Goal: Task Accomplishment & Management: Complete application form

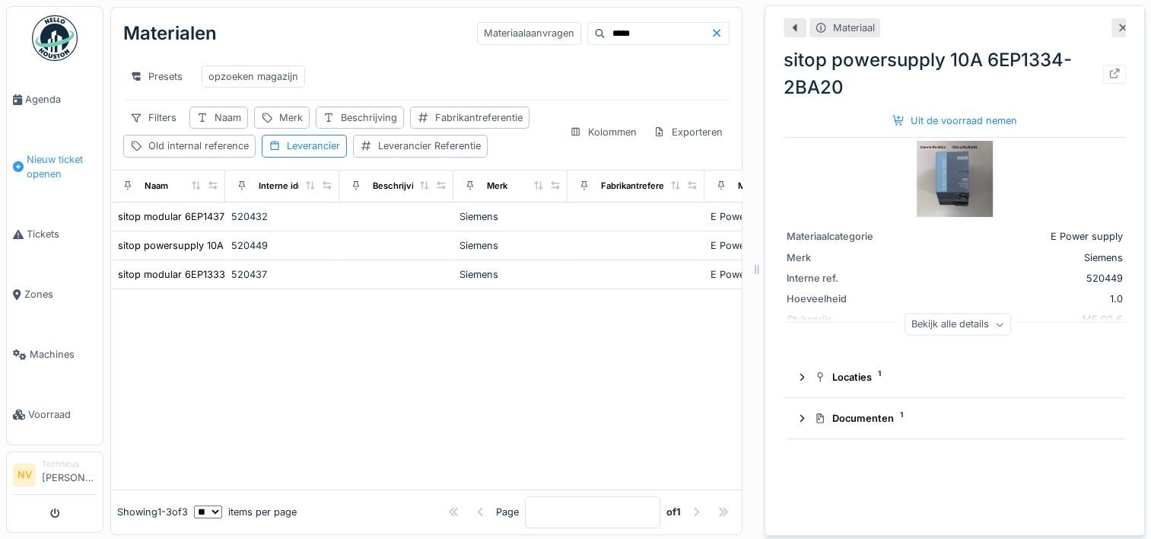
click at [37, 163] on span "Nieuw ticket openen" at bounding box center [62, 166] width 70 height 29
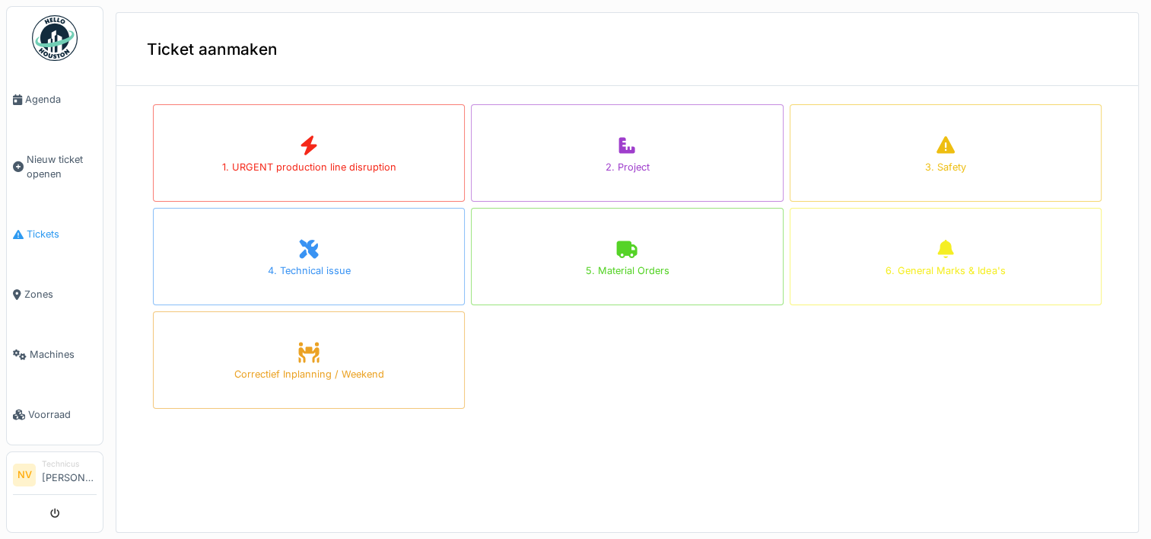
click at [56, 228] on span "Tickets" at bounding box center [62, 234] width 70 height 14
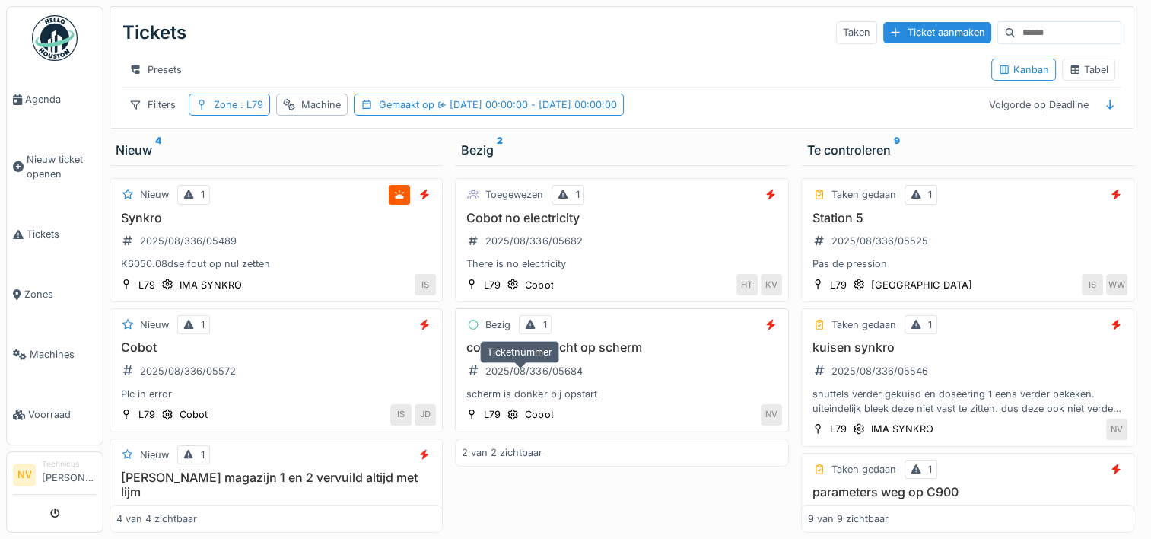
click at [520, 378] on div "2025/08/336/05684" at bounding box center [534, 371] width 97 height 14
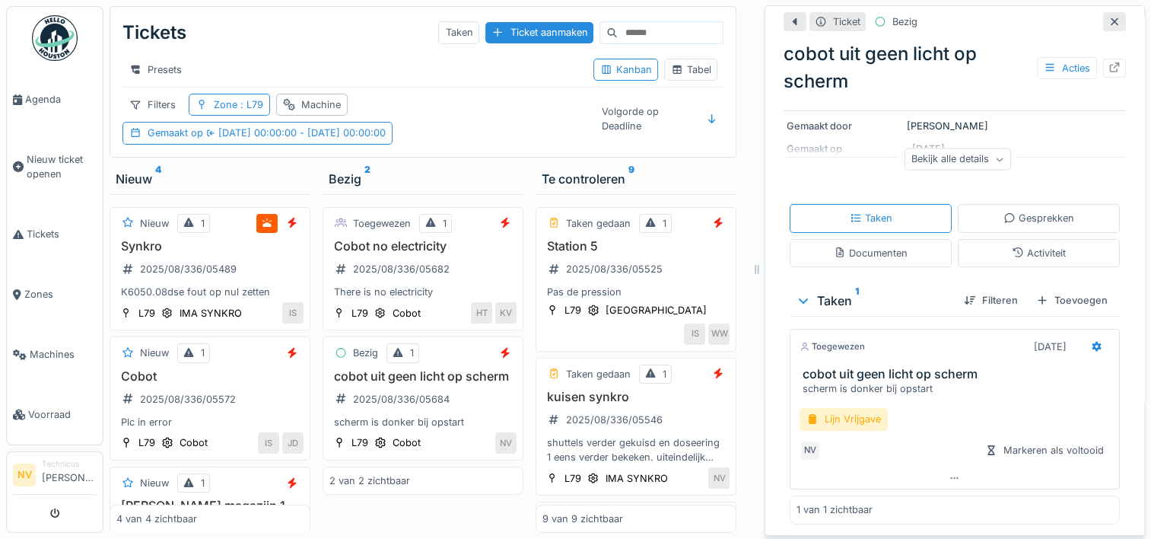
scroll to position [107, 0]
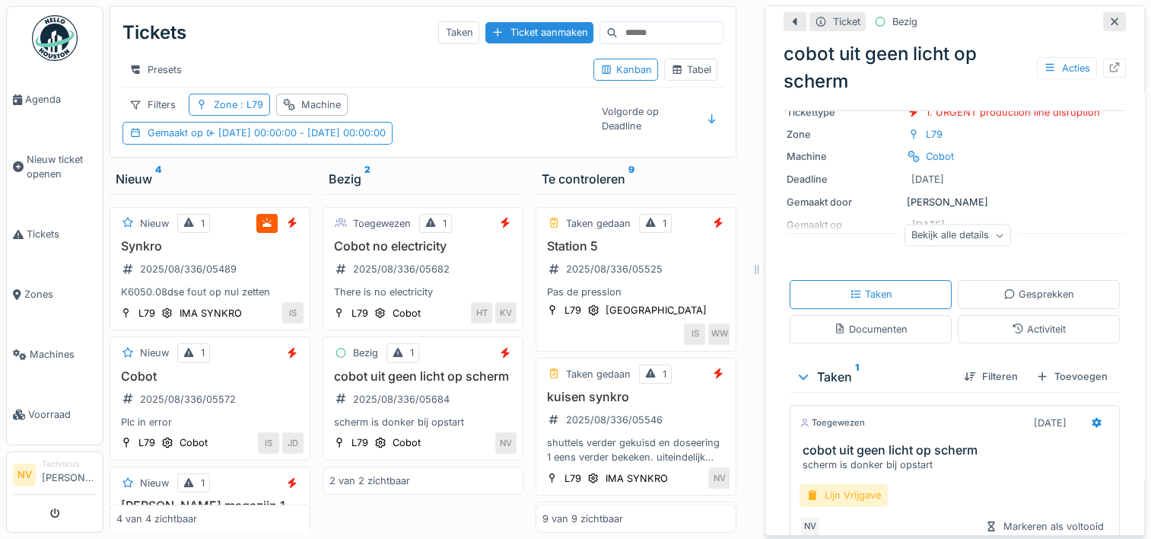
click at [852, 484] on div "Lijn Vrijgave" at bounding box center [844, 495] width 88 height 22
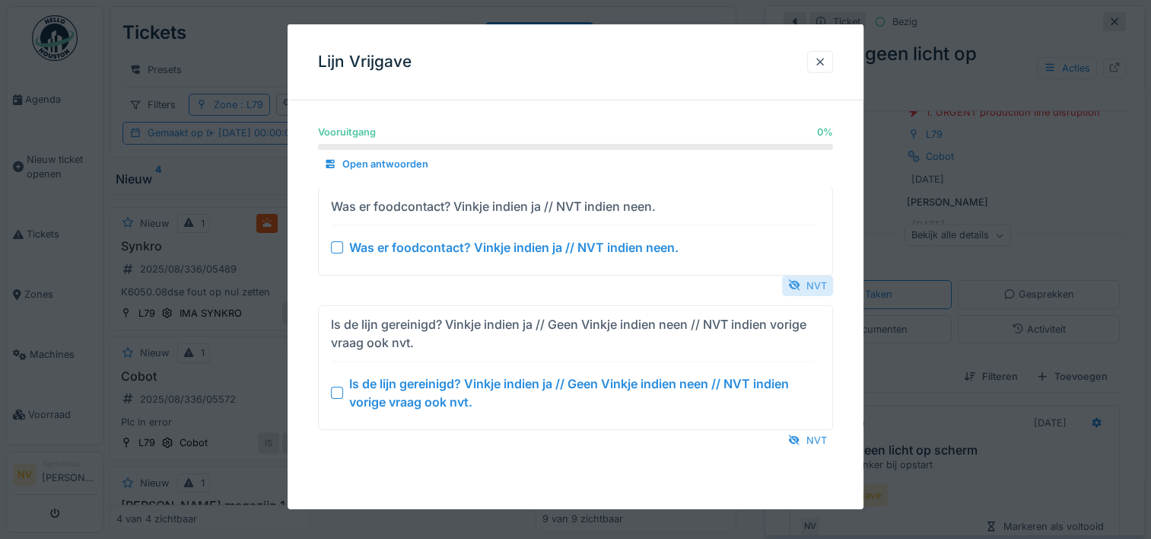
click at [822, 286] on div "NVT" at bounding box center [807, 285] width 51 height 21
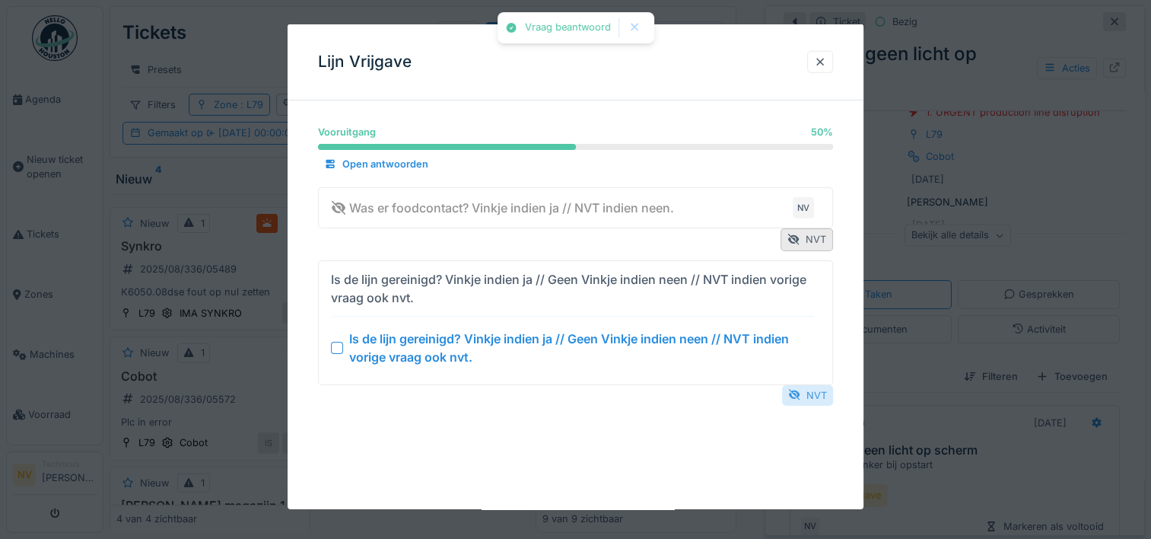
click at [823, 390] on div "NVT" at bounding box center [807, 394] width 51 height 21
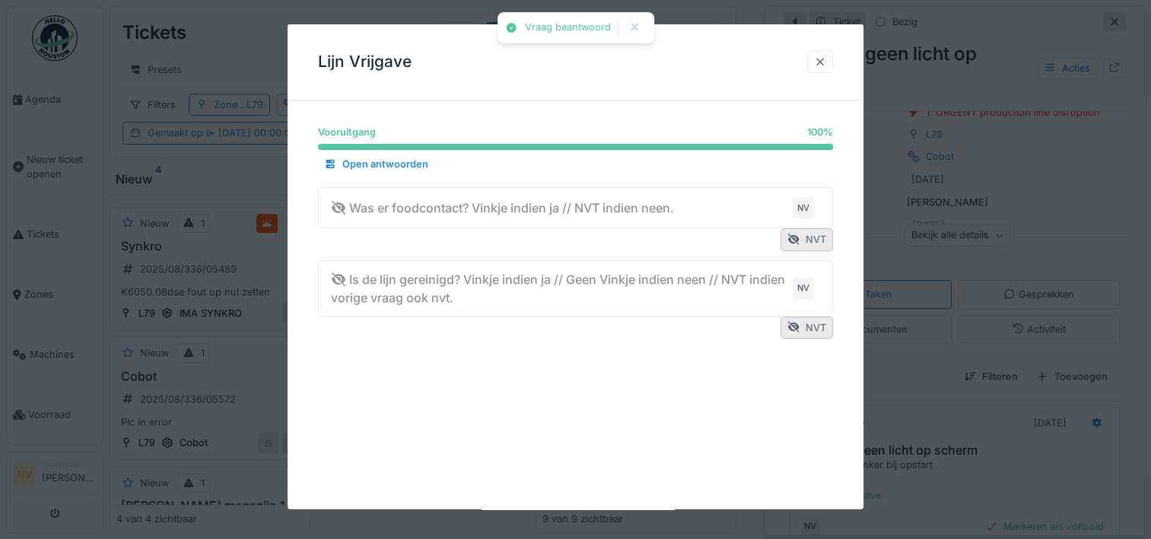
click at [826, 63] on div at bounding box center [820, 62] width 12 height 14
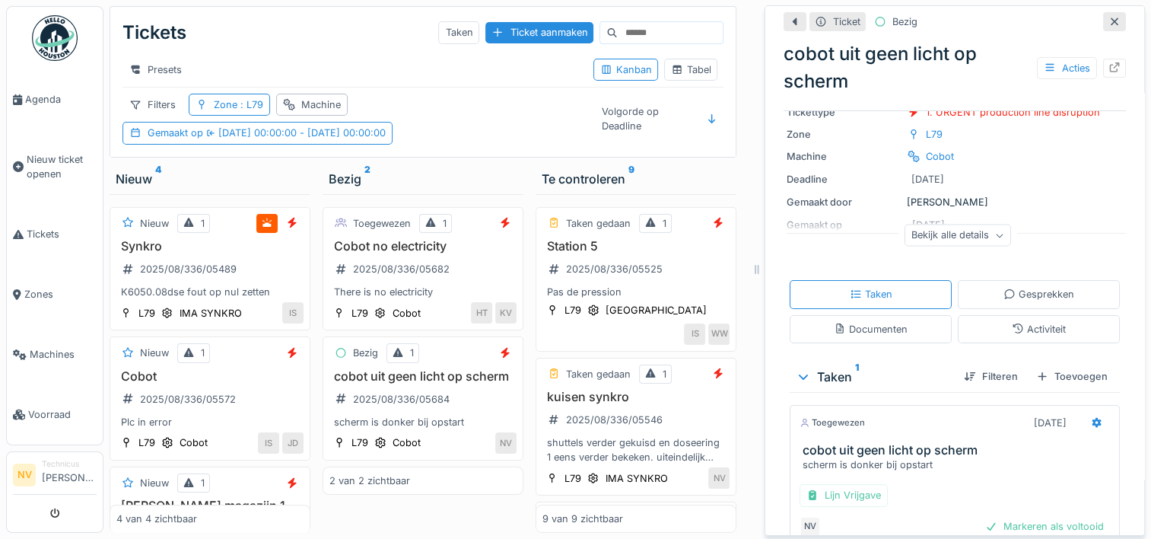
scroll to position [183, 0]
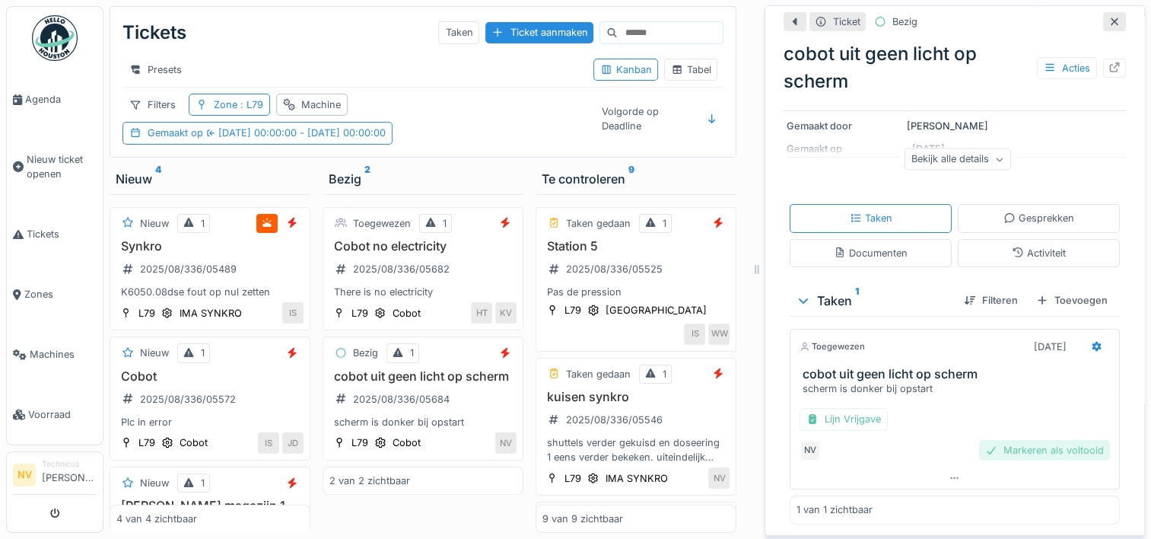
click at [1021, 440] on div "Markeren als voltooid" at bounding box center [1044, 450] width 131 height 21
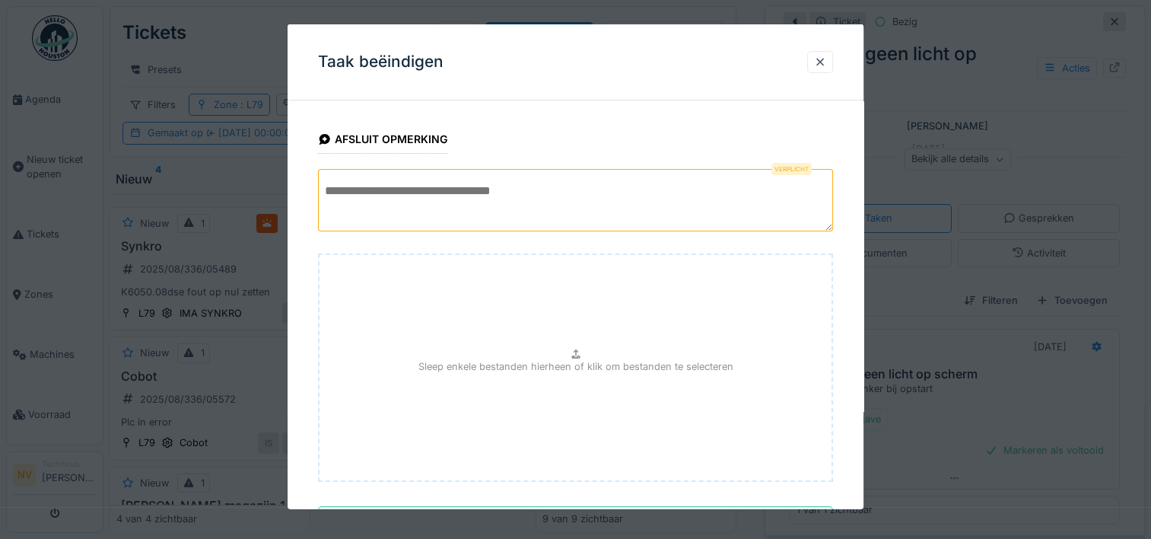
click at [398, 189] on textarea at bounding box center [575, 200] width 515 height 62
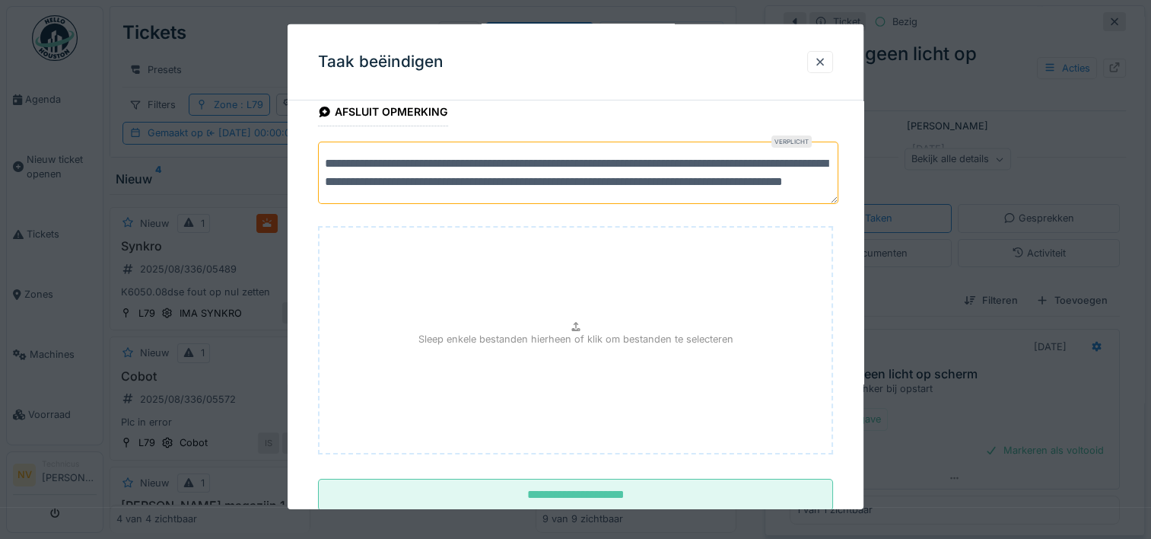
scroll to position [70, 0]
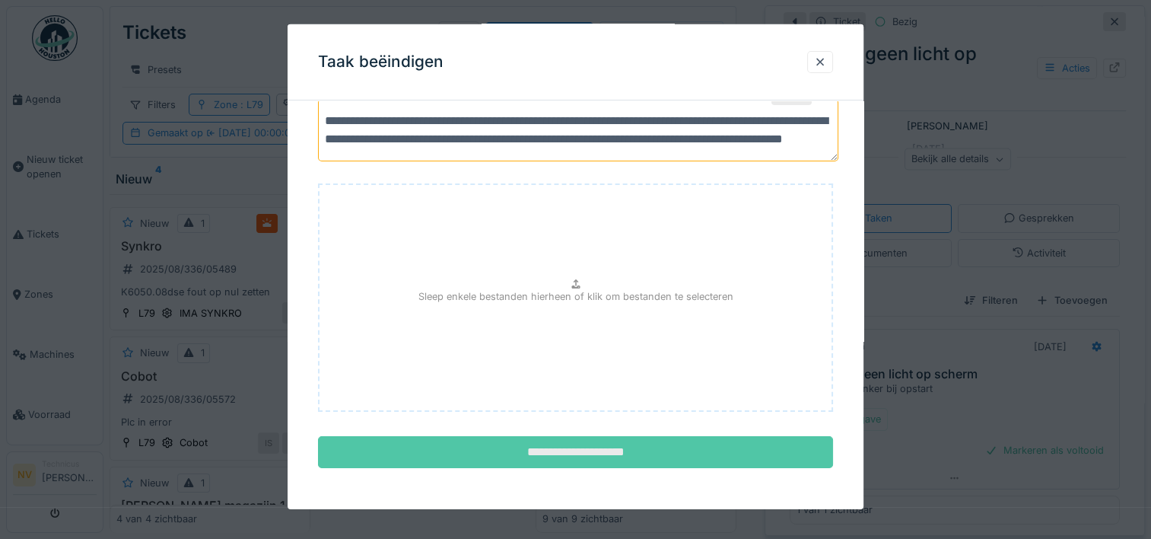
type textarea "**********"
click at [570, 450] on input "**********" at bounding box center [575, 452] width 515 height 32
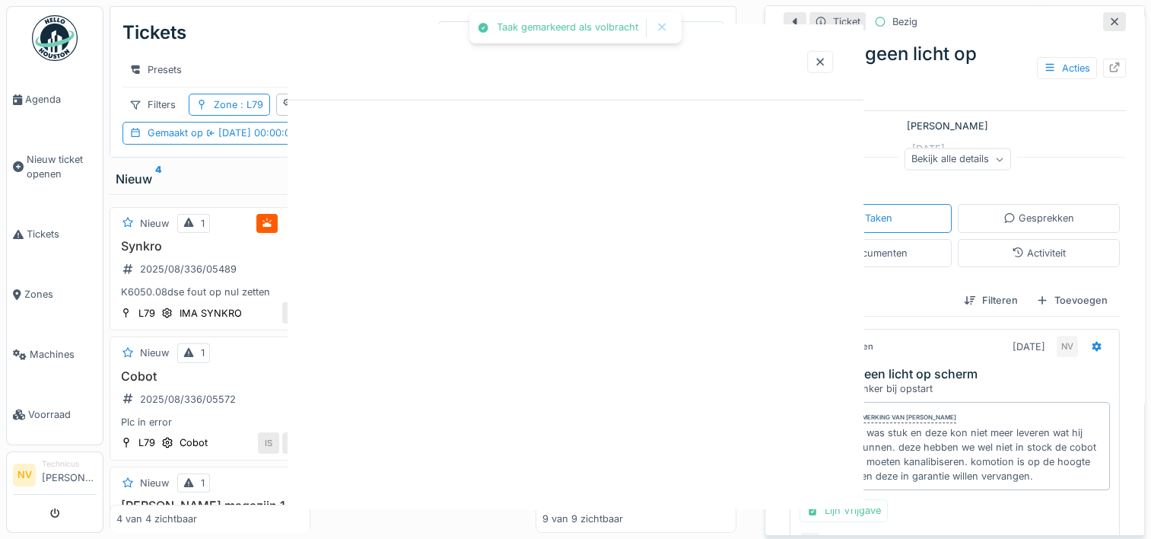
scroll to position [0, 0]
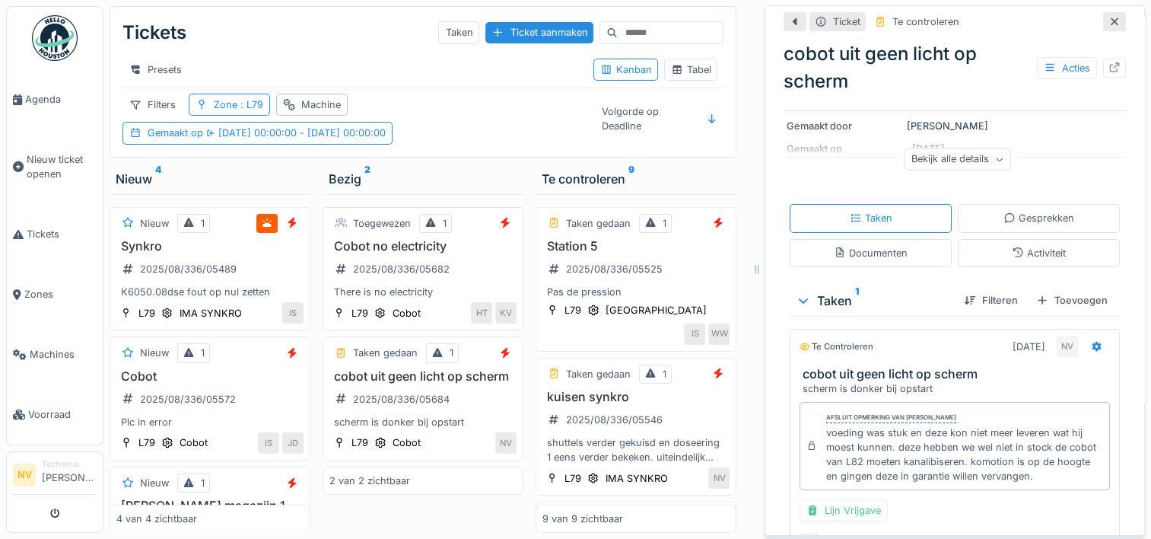
click at [420, 253] on div "Cobot no electricity 2025/08/336/05682 There is no electricity" at bounding box center [423, 269] width 187 height 61
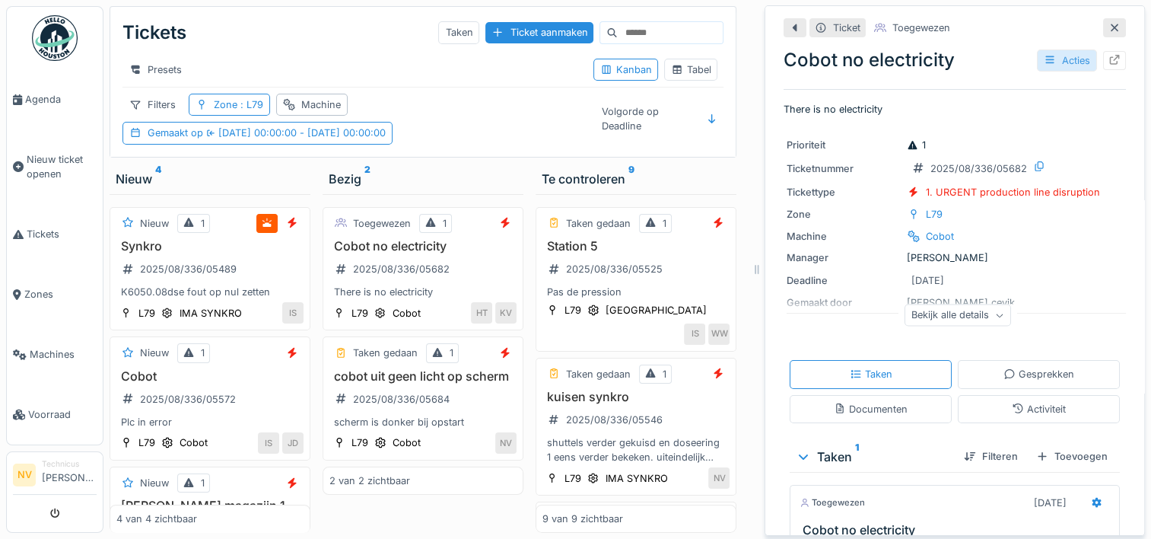
click at [1038, 49] on div "Acties" at bounding box center [1067, 60] width 60 height 22
click at [992, 102] on p "There is no electricity" at bounding box center [955, 109] width 342 height 14
